Goal: Information Seeking & Learning: Learn about a topic

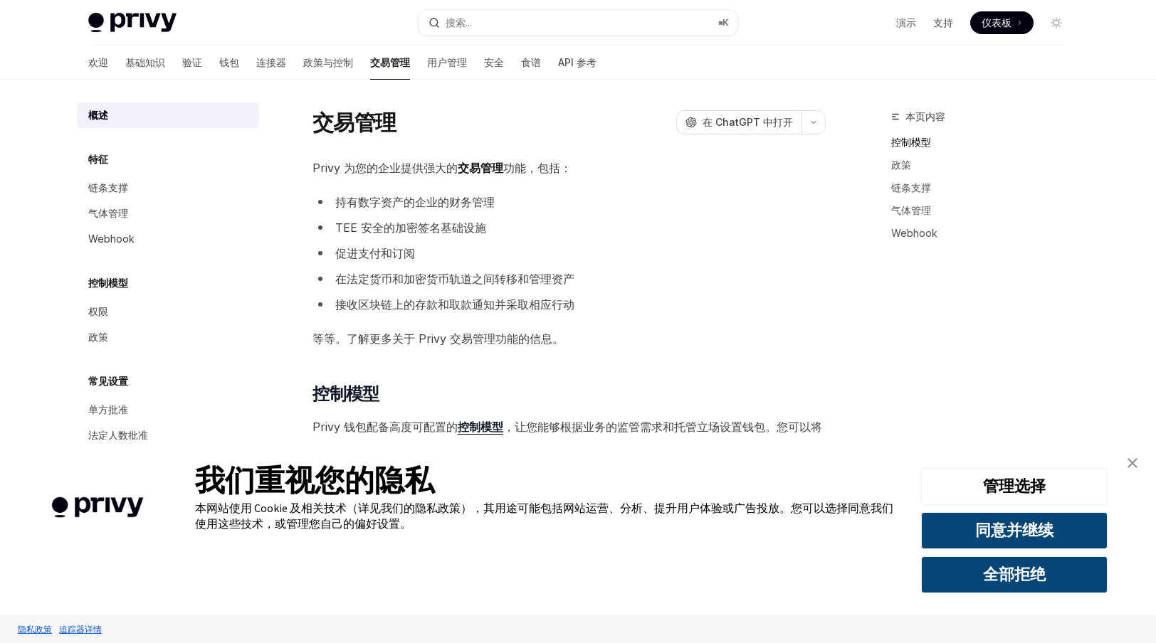
scroll to position [7, 0]
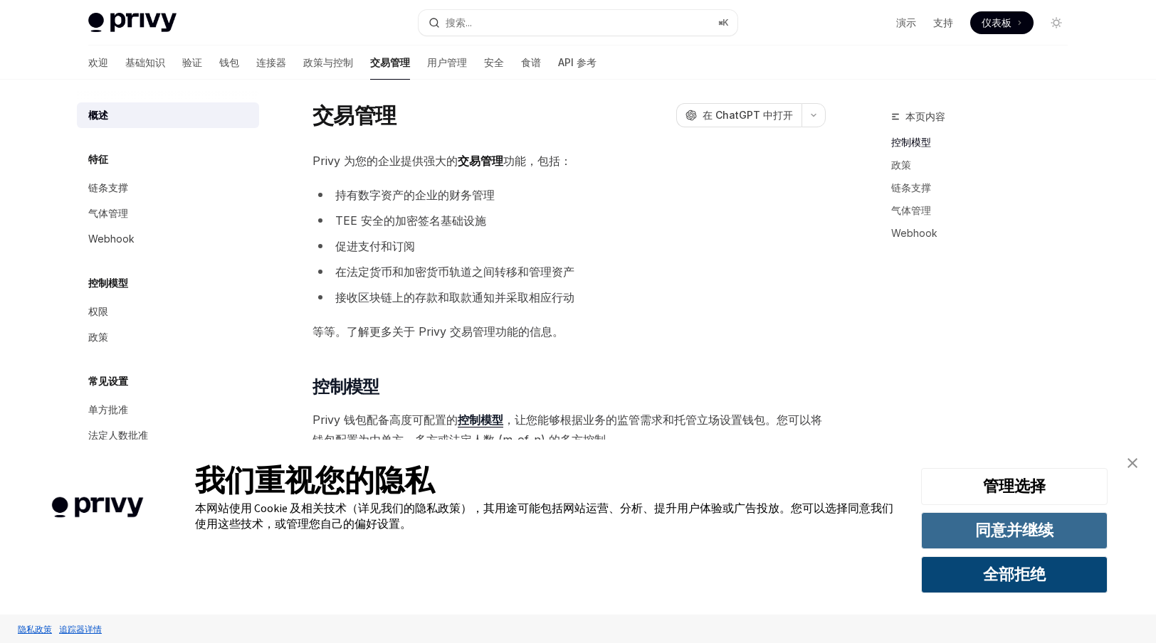
click at [958, 539] on button "同意并继续" at bounding box center [1014, 530] width 186 height 37
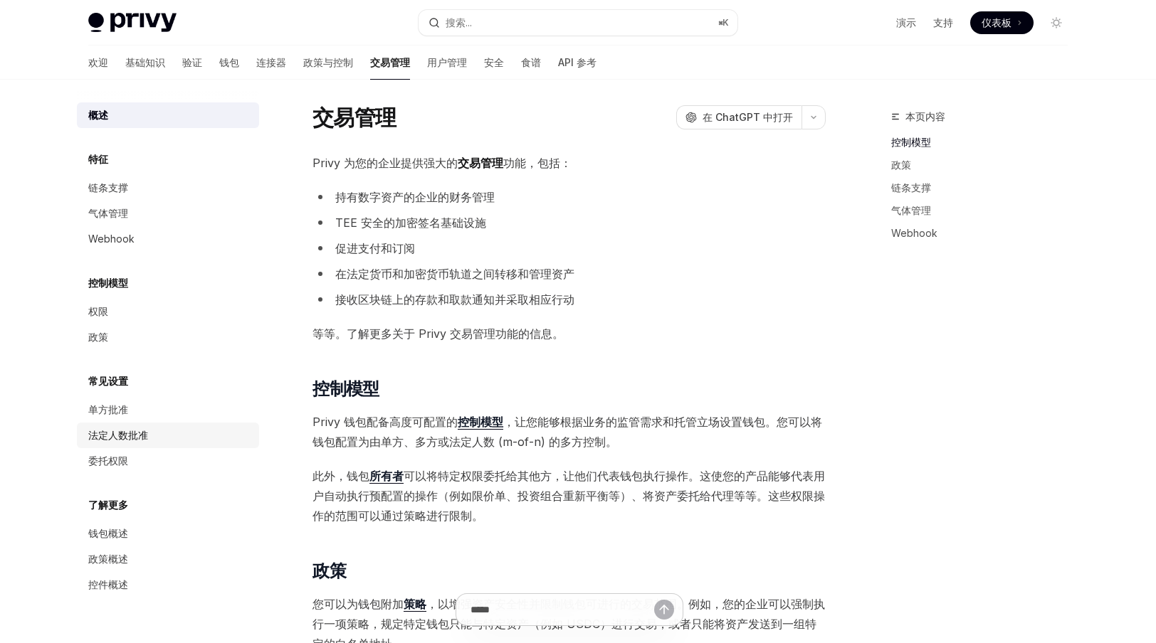
scroll to position [0, 0]
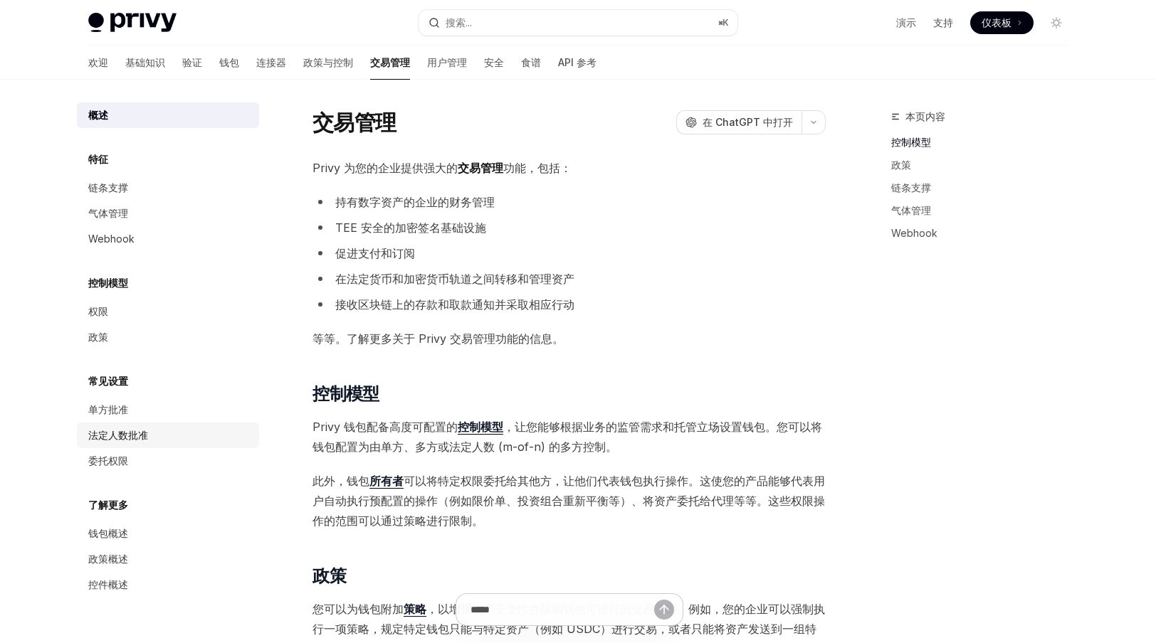
click at [134, 431] on font "法定人数批准" at bounding box center [118, 435] width 60 height 12
type textarea "*"
